Goal: Participate in discussion: Engage in conversation with other users on a specific topic

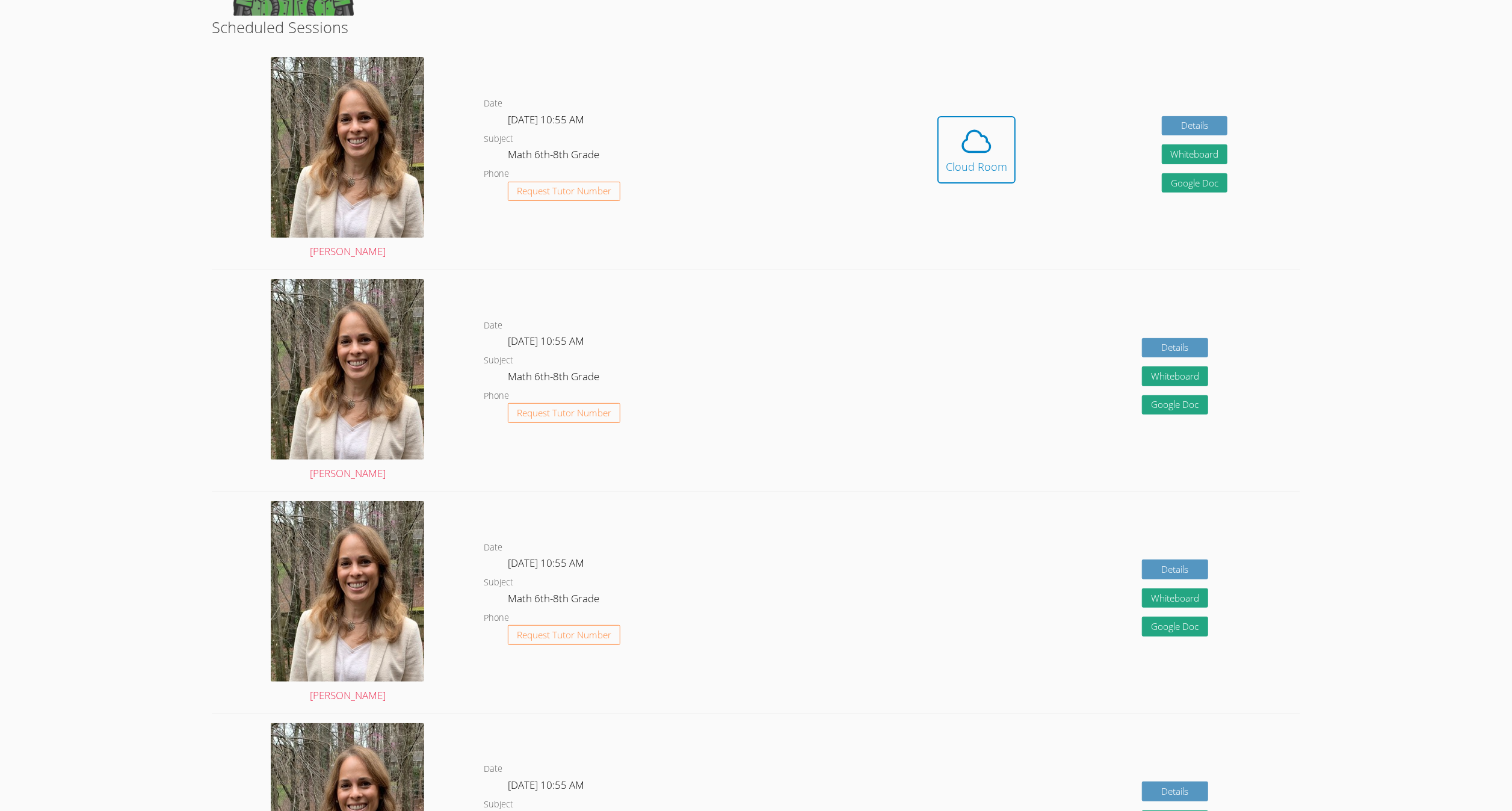
scroll to position [284, 0]
click at [937, 146] on button "Cloud Room" at bounding box center [976, 148] width 78 height 68
click at [947, 153] on span at bounding box center [976, 140] width 61 height 33
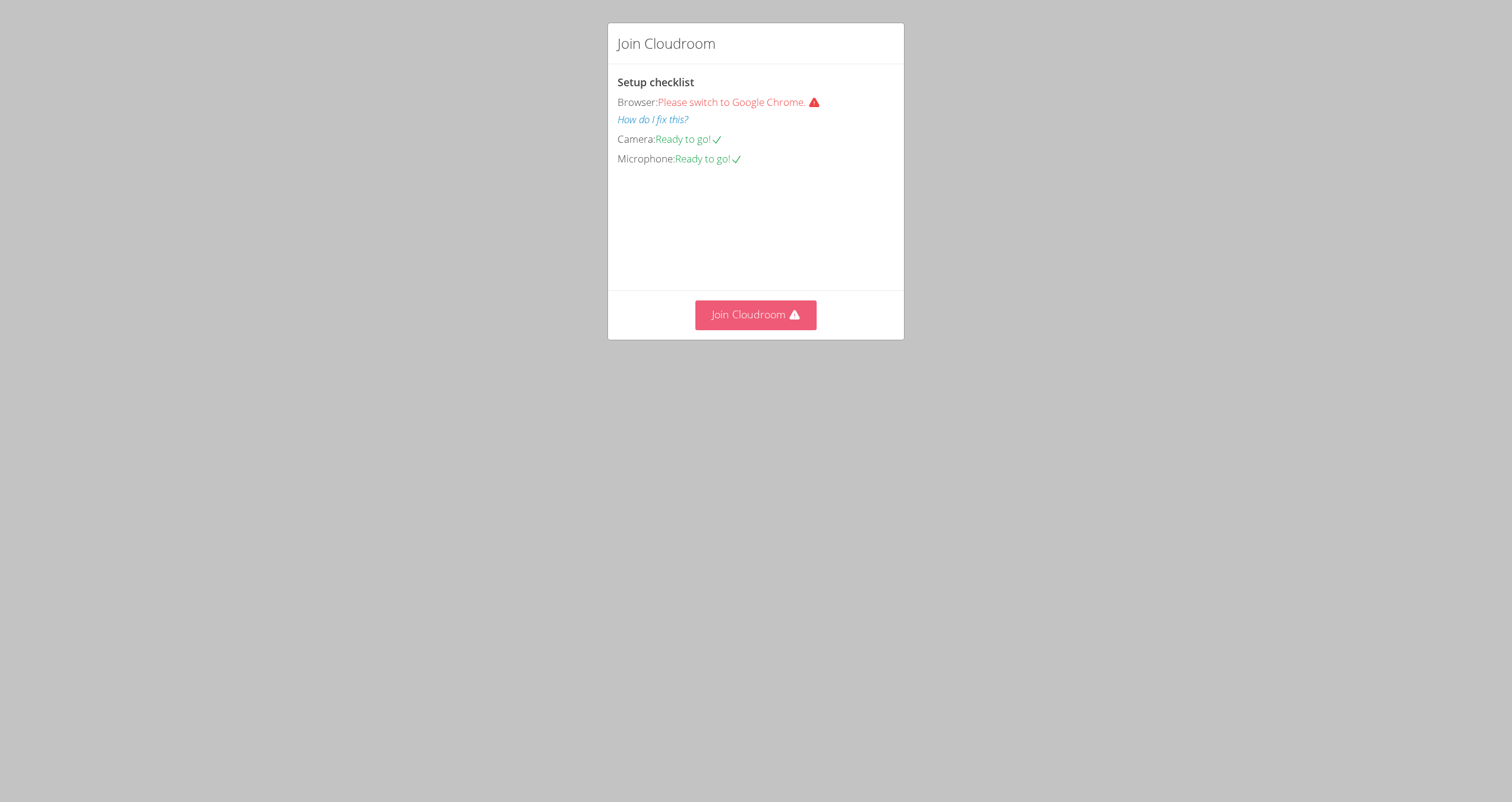
click at [758, 330] on button "Join Cloudroom" at bounding box center [756, 315] width 122 height 29
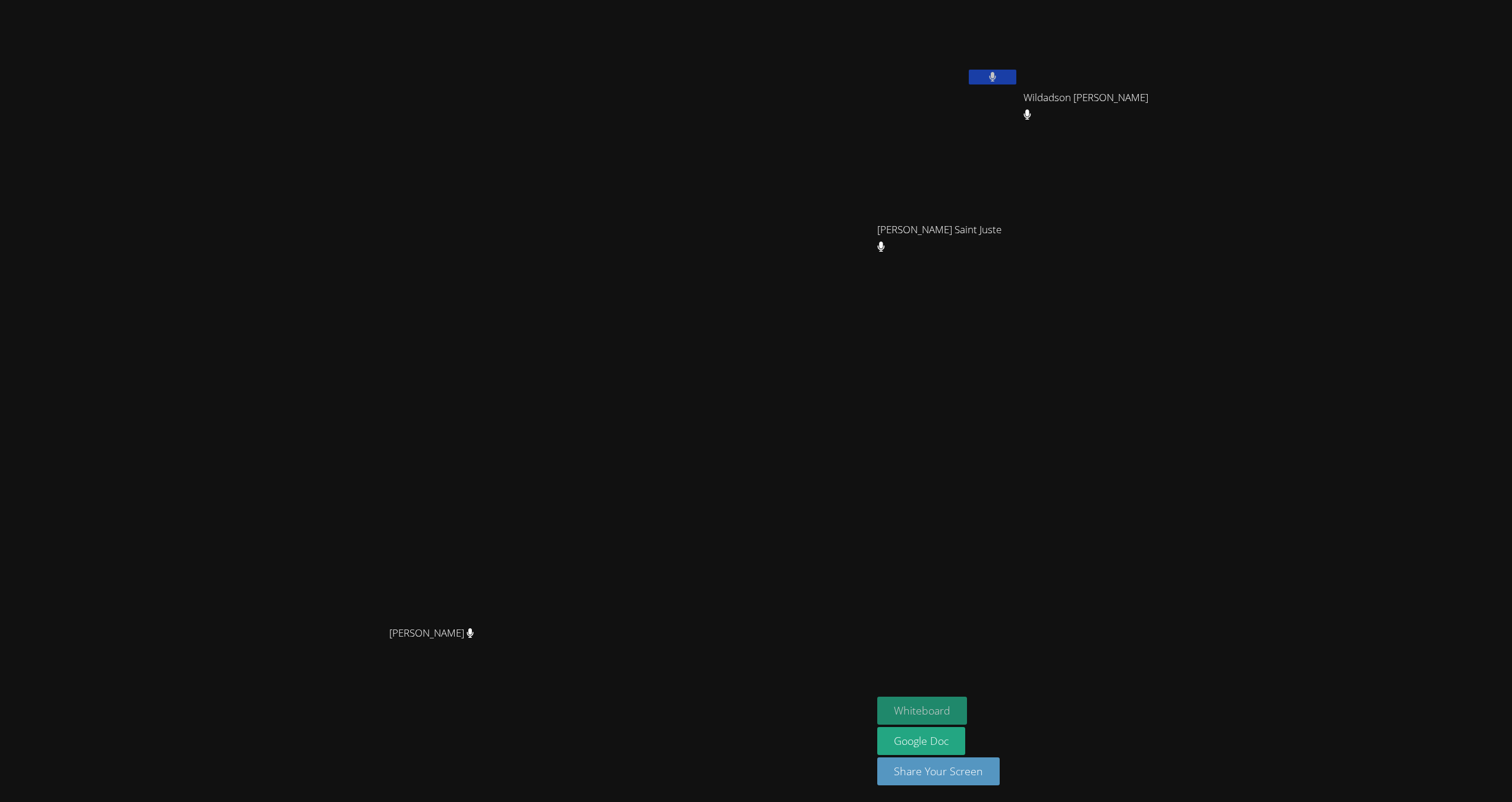
click at [967, 700] on button "Whiteboard" at bounding box center [922, 711] width 90 height 28
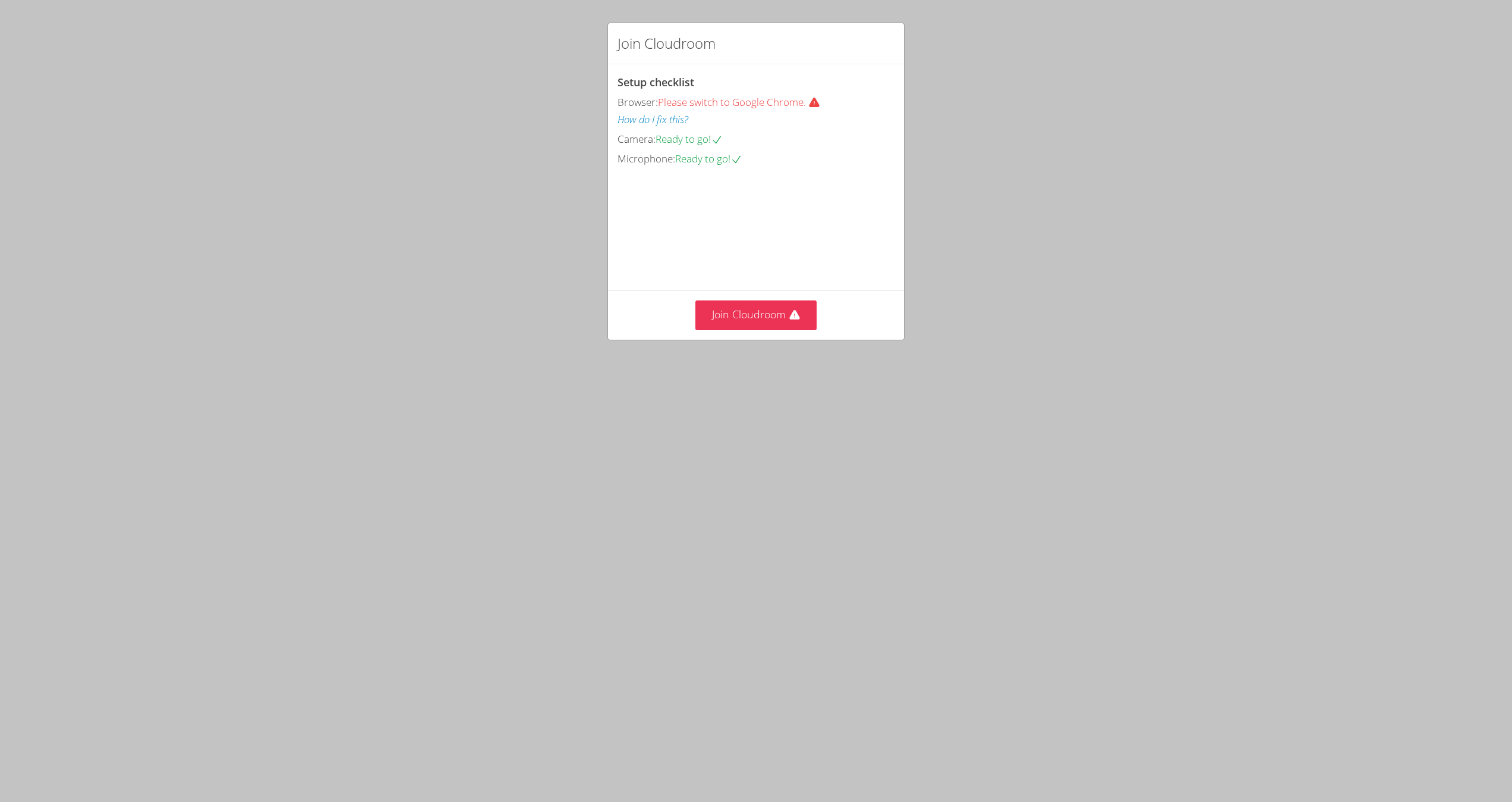
click at [752, 339] on div "Join Cloudroom" at bounding box center [756, 315] width 296 height 49
click at [755, 330] on button "Join Cloudroom" at bounding box center [756, 315] width 122 height 29
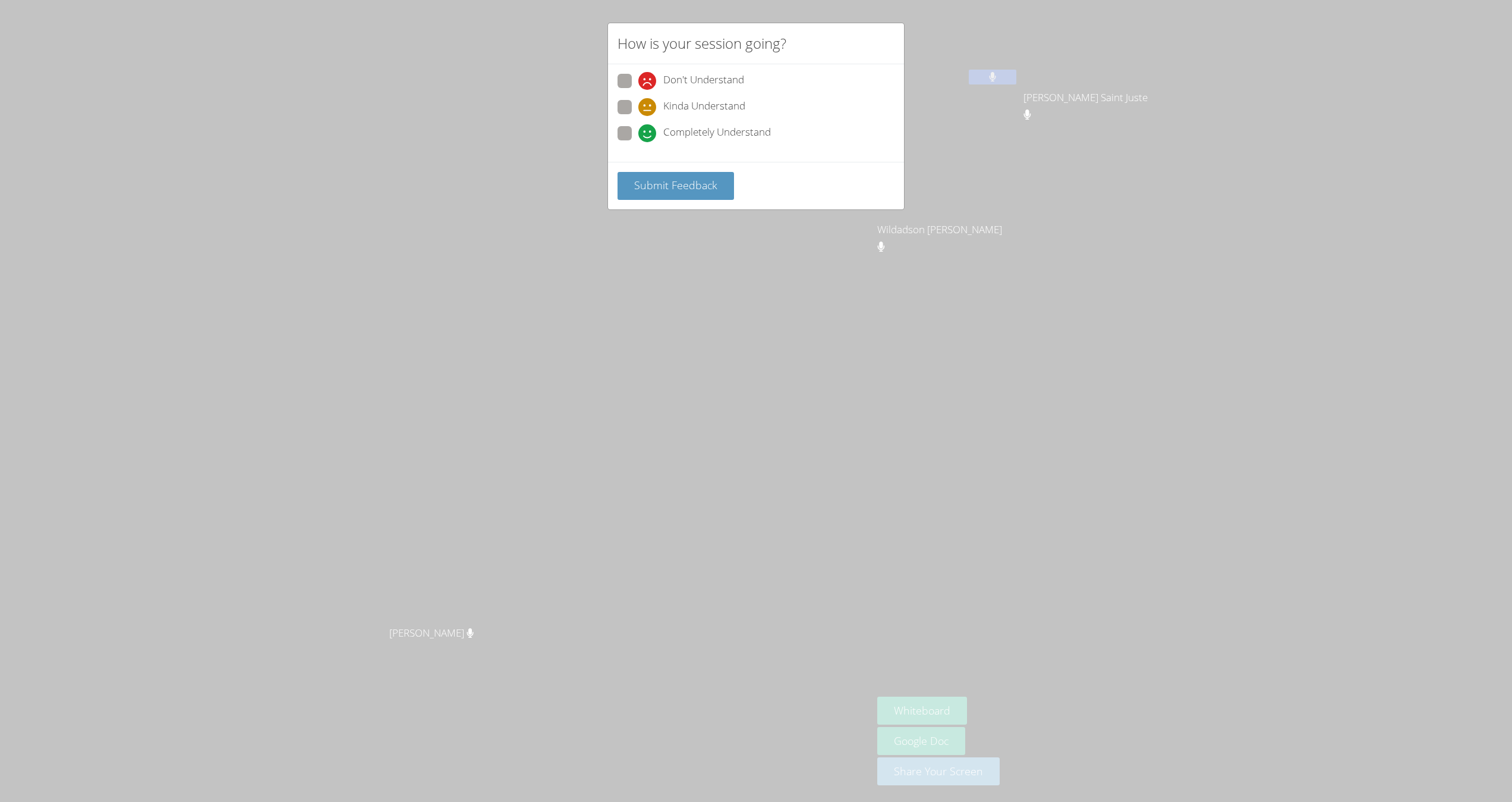
click at [711, 128] on span "Completely Understand" at bounding box center [717, 133] width 108 height 18
click at [648, 128] on input "Completely Understand" at bounding box center [644, 131] width 10 height 10
radio input "true"
click at [680, 181] on span "Submit Feedback" at bounding box center [676, 185] width 83 height 14
